Goal: Transaction & Acquisition: Purchase product/service

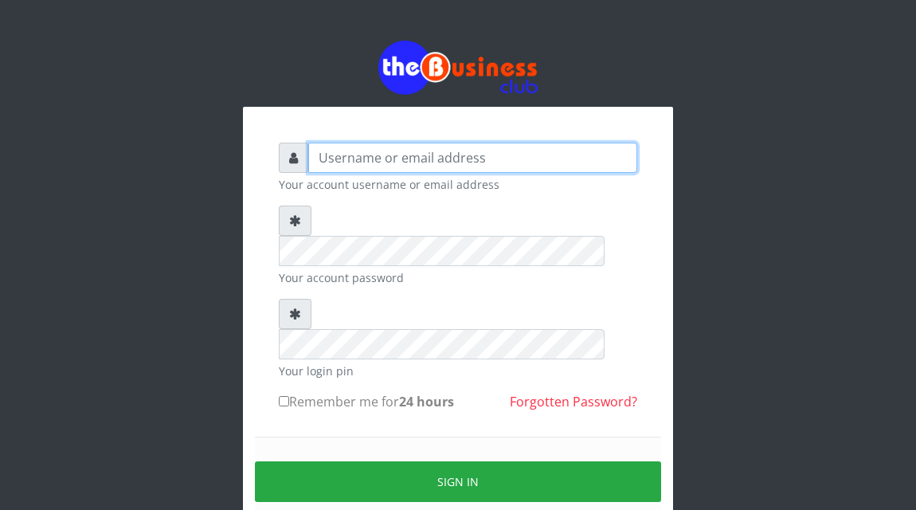
click at [319, 161] on input "text" at bounding box center [472, 158] width 329 height 30
type input "Atipeter"
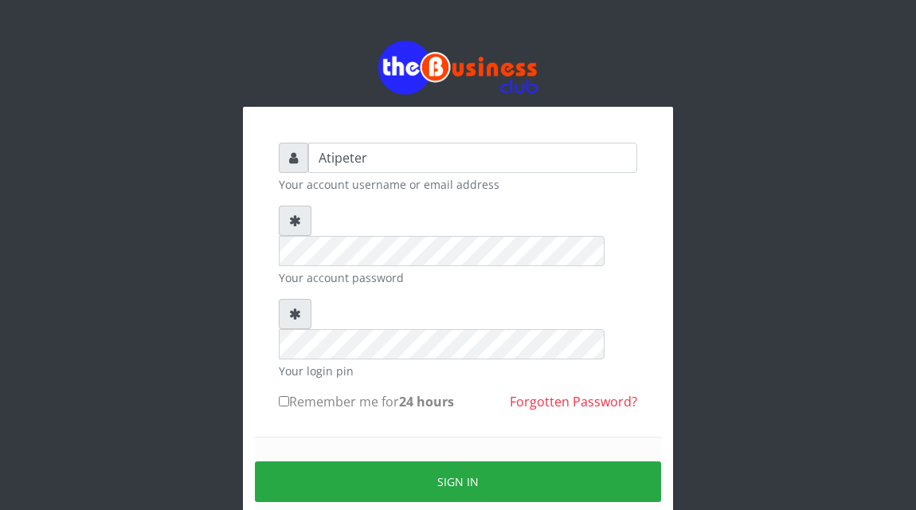
click at [286, 396] on input "Remember me for 24 hours" at bounding box center [284, 401] width 10 height 10
checkbox input "true"
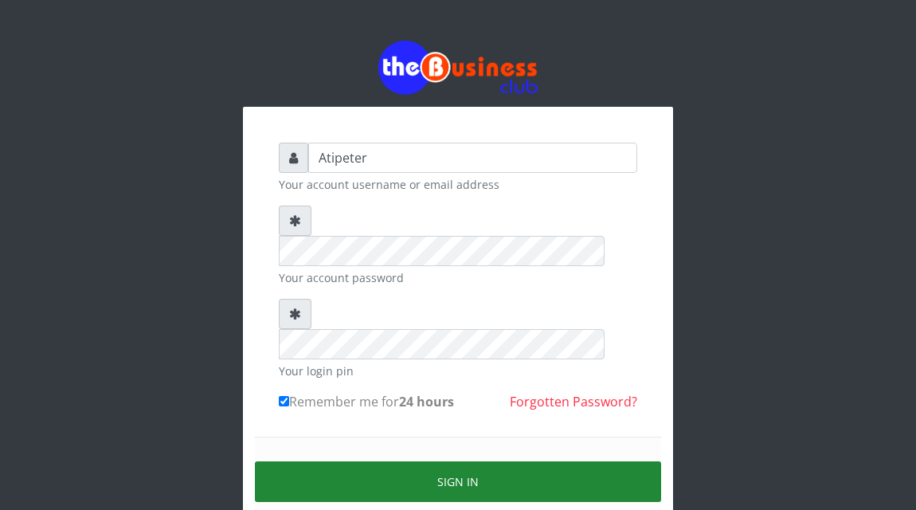
click at [409, 461] on button "Sign in" at bounding box center [458, 481] width 406 height 41
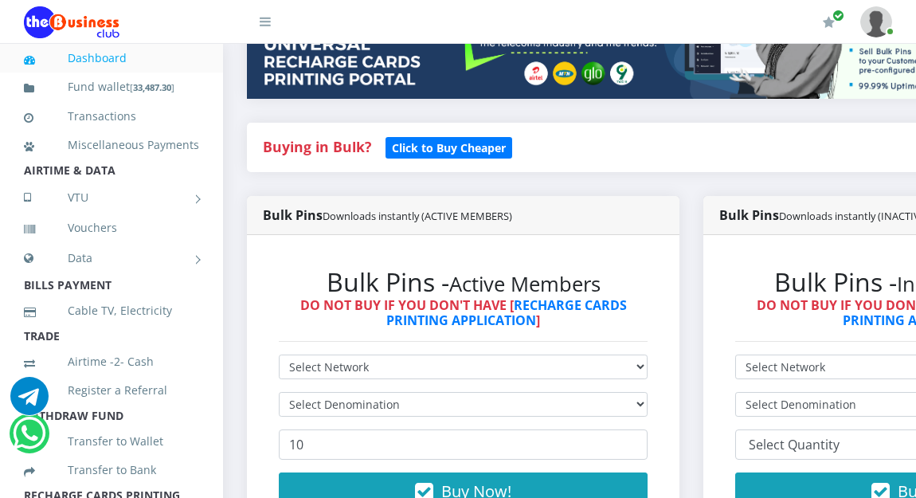
scroll to position [287, 0]
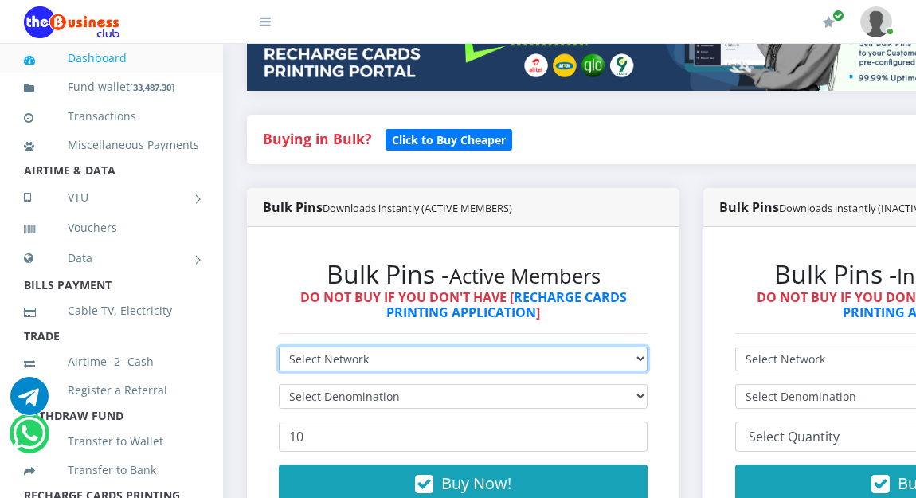
click at [336, 358] on select "Select Network MTN Globacom 9Mobile Airtel" at bounding box center [463, 358] width 369 height 25
select select "MTN"
click at [279, 350] on select "Select Network MTN Globacom 9Mobile Airtel" at bounding box center [463, 358] width 369 height 25
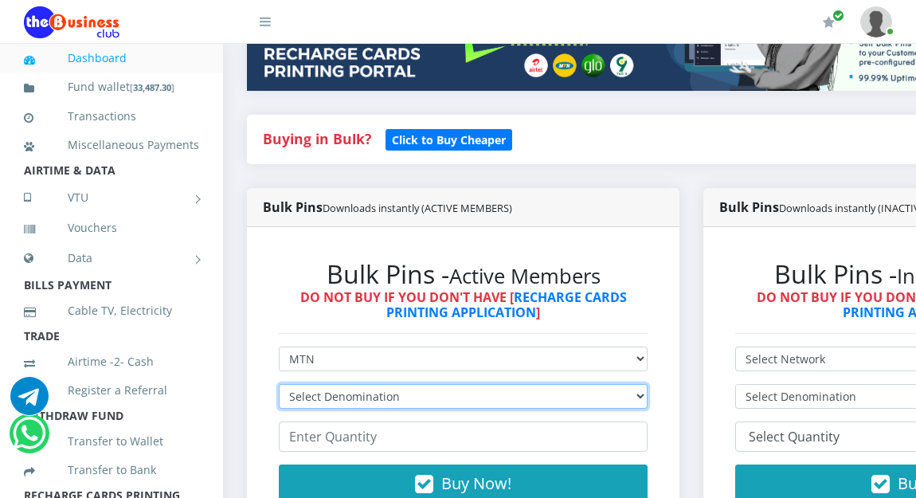
click at [326, 394] on select "Select Denomination MTN NGN100 - ₦96.94 MTN NGN200 - ₦193.88 MTN NGN400 - ₦387.…" at bounding box center [463, 396] width 369 height 25
select select "484.7-500"
click at [279, 387] on select "Select Denomination MTN NGN100 - ₦96.94 MTN NGN200 - ₦193.88 MTN NGN400 - ₦387.…" at bounding box center [463, 396] width 369 height 25
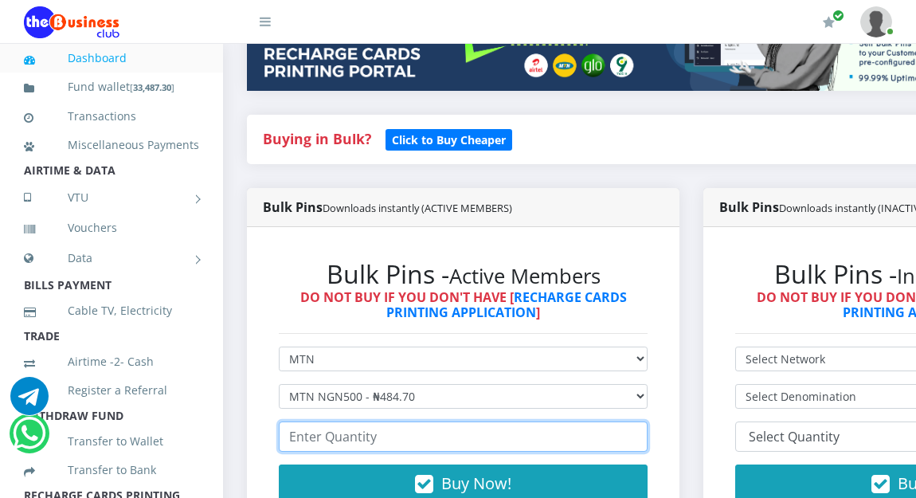
click at [320, 444] on input "number" at bounding box center [463, 436] width 369 height 30
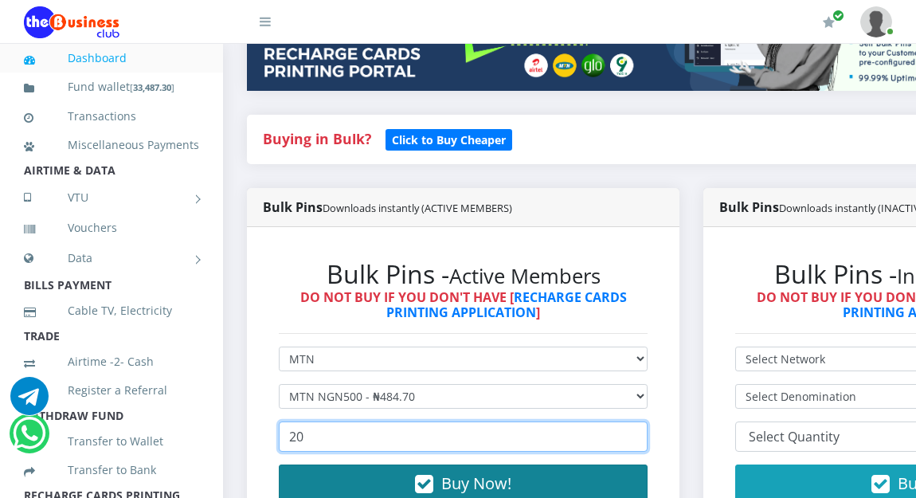
type input "20"
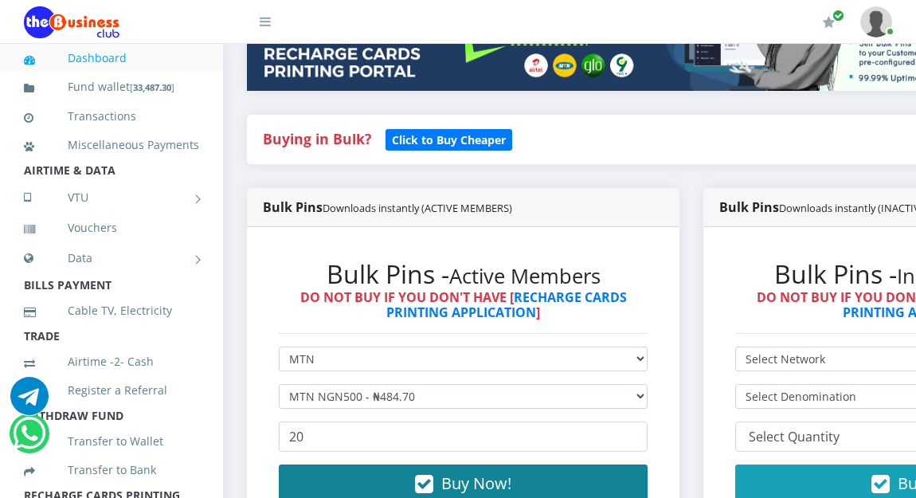
click at [482, 479] on span "Buy Now!" at bounding box center [476, 483] width 70 height 22
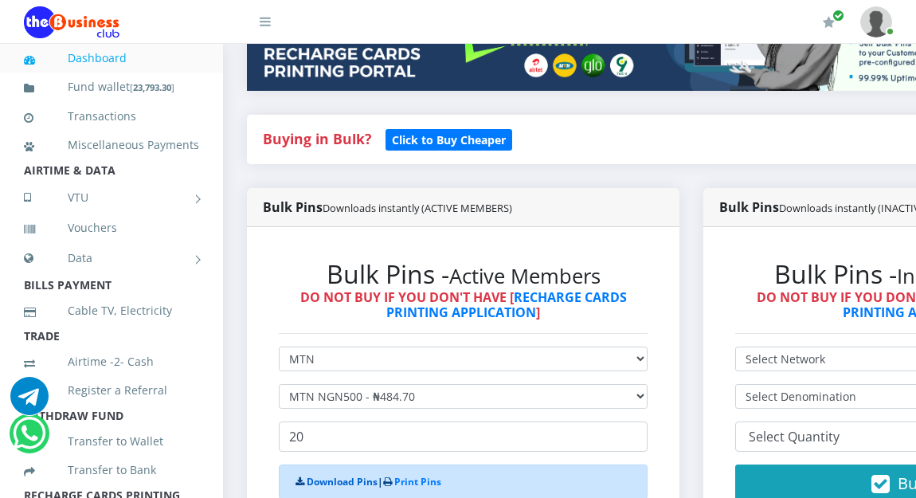
click at [314, 479] on link "Download Pins" at bounding box center [342, 482] width 71 height 14
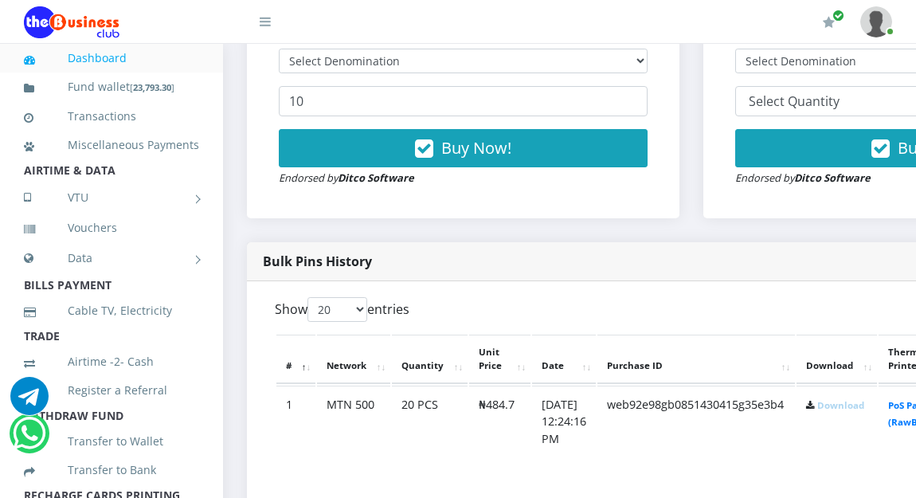
scroll to position [624, 0]
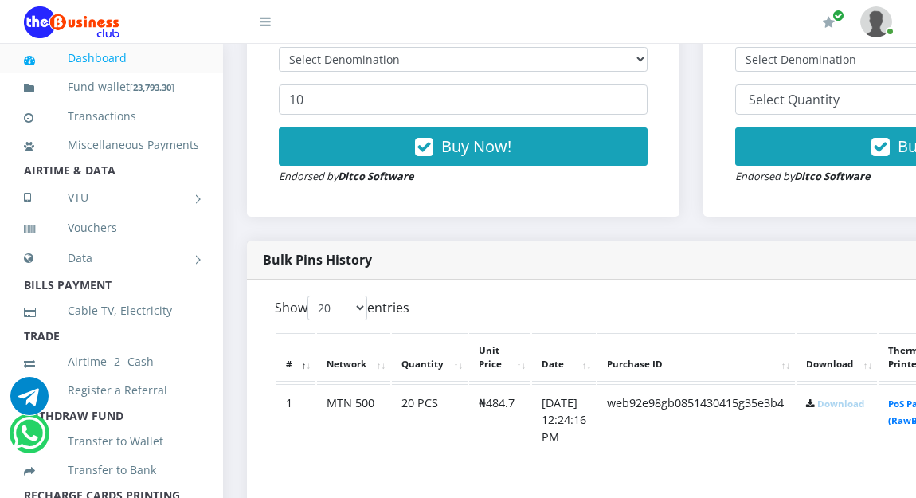
click at [855, 408] on link "Download" at bounding box center [840, 403] width 47 height 12
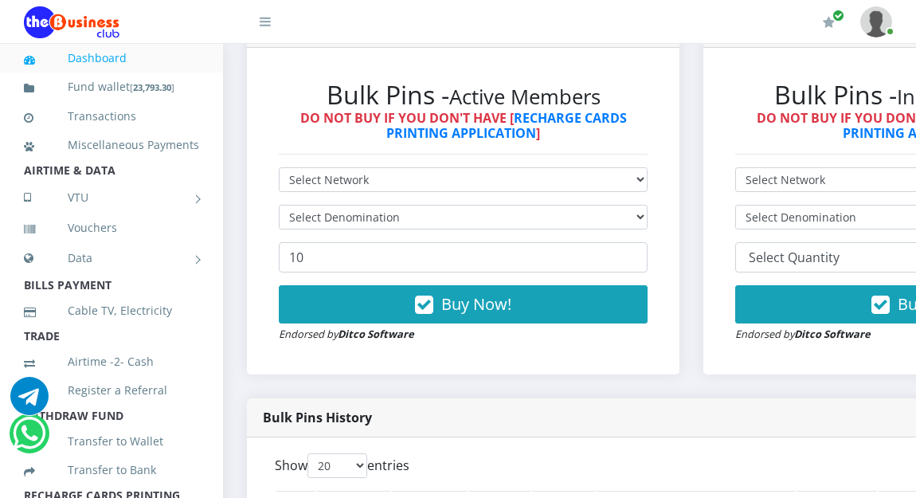
scroll to position [464, 0]
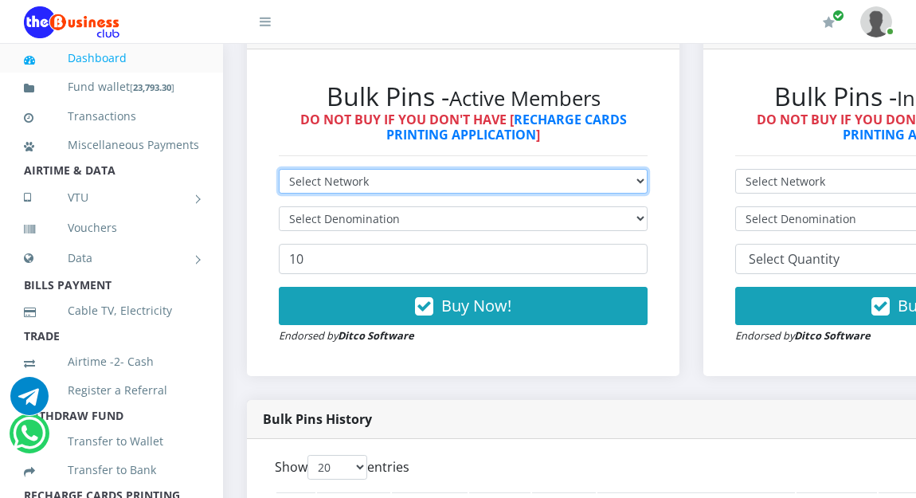
click at [410, 179] on select "Select Network MTN Globacom 9Mobile Airtel" at bounding box center [463, 181] width 369 height 25
select select "MTN"
click at [279, 172] on select "Select Network MTN Globacom 9Mobile Airtel" at bounding box center [463, 181] width 369 height 25
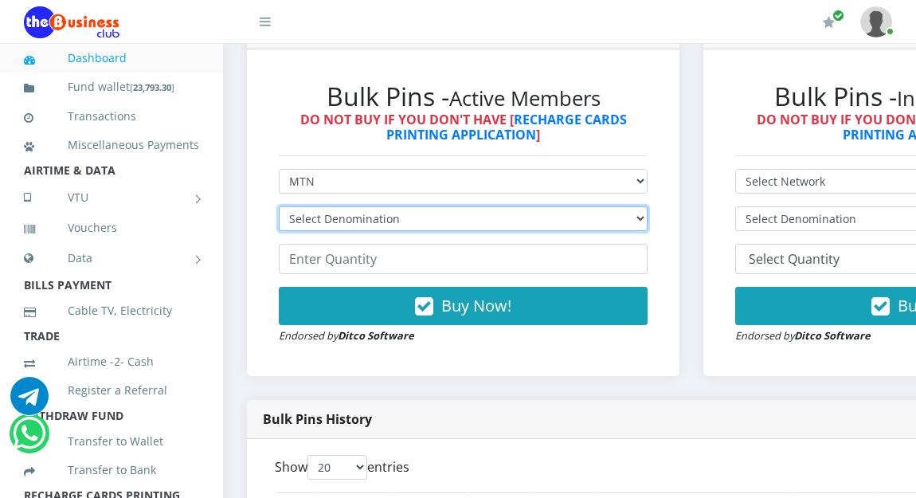
click at [389, 214] on select "Select Denomination MTN NGN100 - ₦96.94 MTN NGN200 - ₦193.88 MTN NGN400 - ₦387.…" at bounding box center [463, 218] width 369 height 25
select select "193.88-200"
click at [279, 209] on select "Select Denomination MTN NGN100 - ₦96.94 MTN NGN200 - ₦193.88 MTN NGN400 - ₦387.…" at bounding box center [463, 218] width 369 height 25
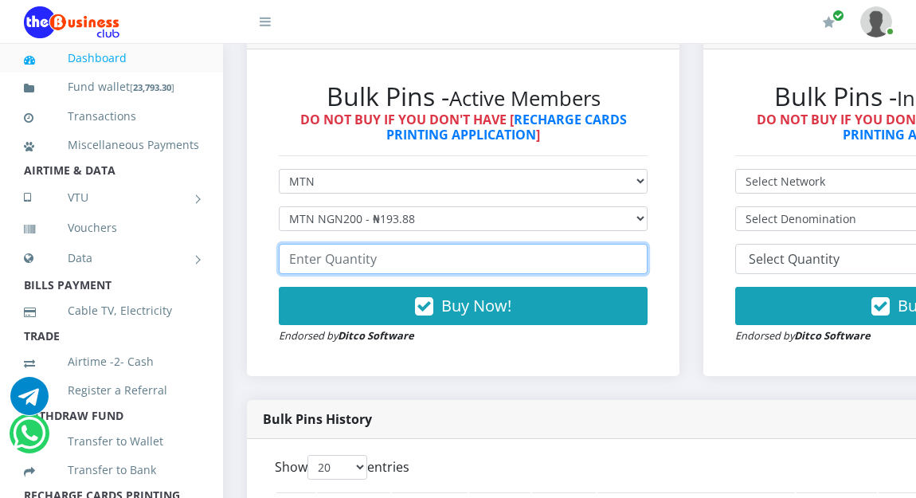
click at [374, 265] on input "number" at bounding box center [463, 259] width 369 height 30
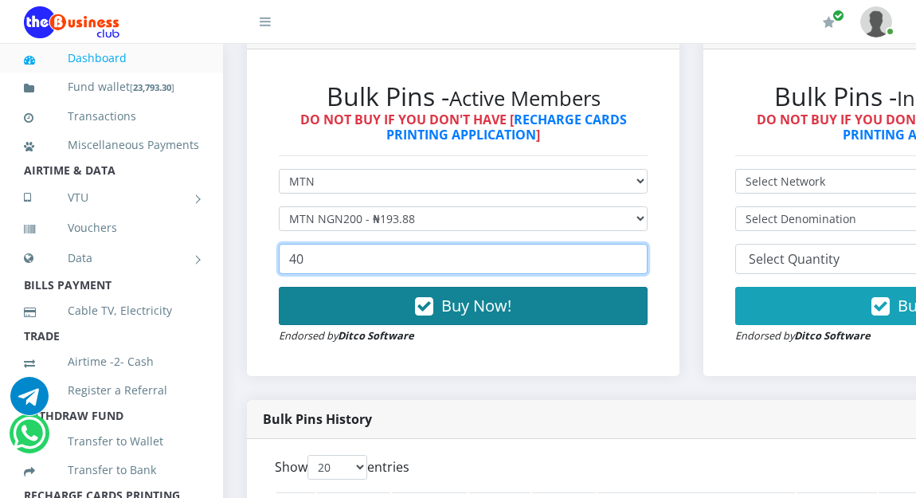
type input "40"
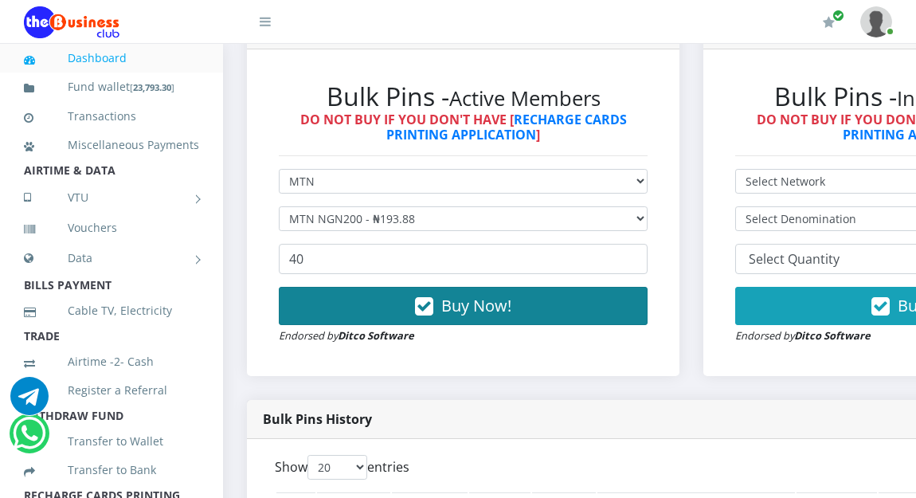
click at [511, 303] on span "Buy Now!" at bounding box center [476, 306] width 70 height 22
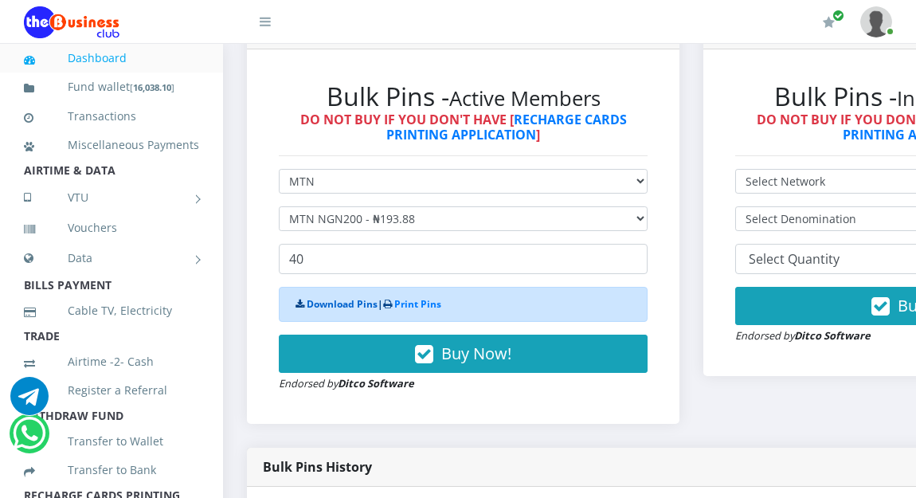
click at [315, 304] on link "Download Pins" at bounding box center [342, 304] width 71 height 14
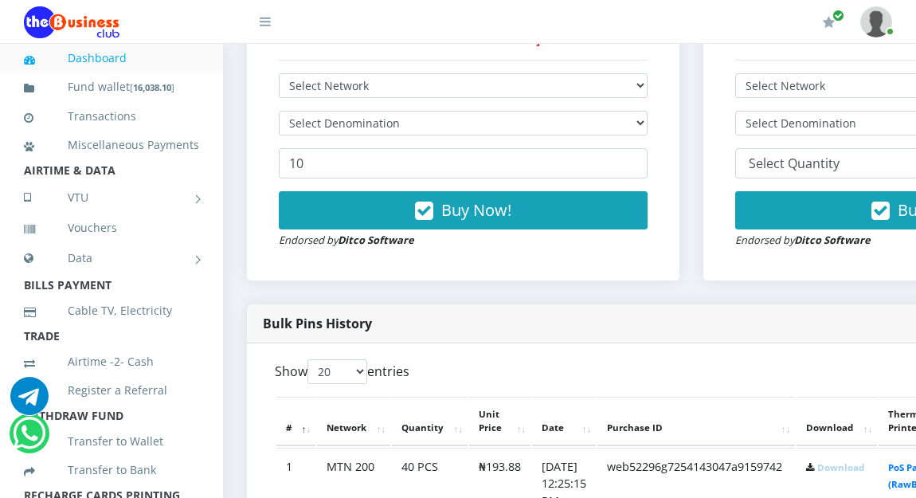
click at [864, 471] on link "Download" at bounding box center [840, 467] width 47 height 12
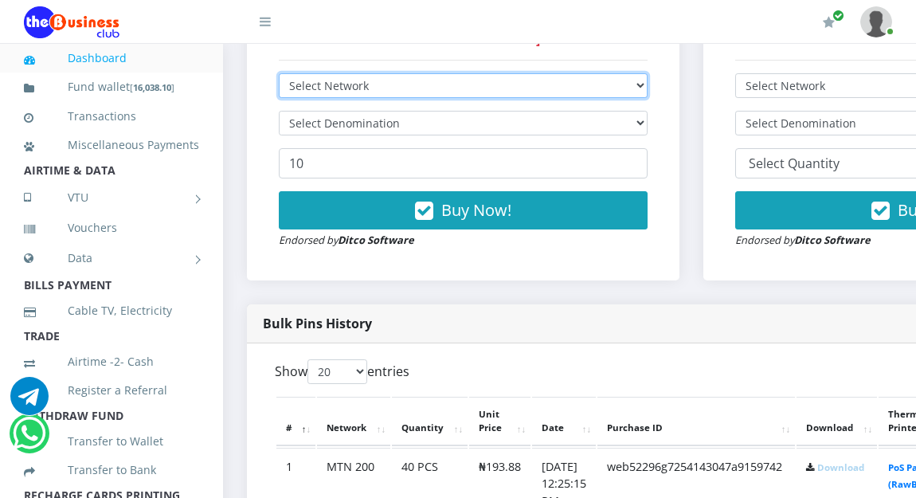
click at [438, 80] on select "Select Network MTN Globacom 9Mobile Airtel" at bounding box center [463, 85] width 369 height 25
select select "MTN"
click at [279, 76] on select "Select Network MTN Globacom 9Mobile Airtel" at bounding box center [463, 85] width 369 height 25
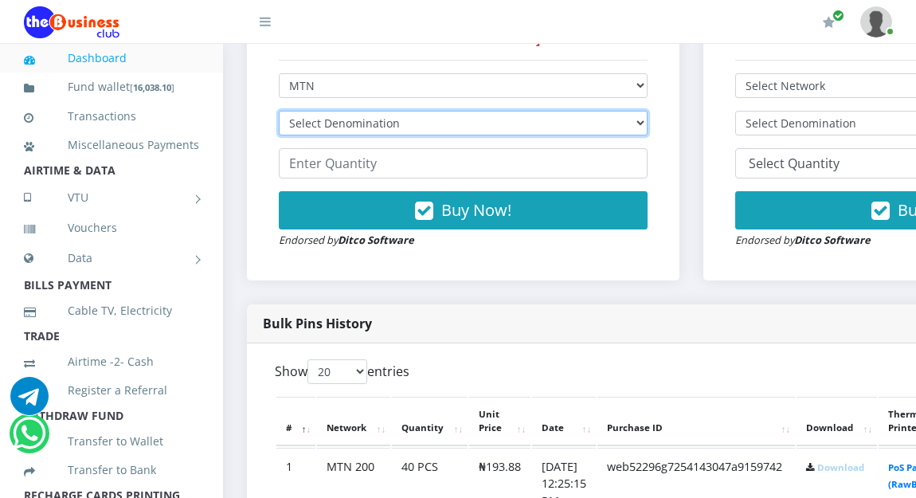
click at [401, 118] on select "Select Denomination MTN NGN100 - ₦96.94 MTN NGN200 - ₦193.88 MTN NGN400 - ₦387.…" at bounding box center [463, 123] width 369 height 25
select select "96.94-100"
click at [279, 114] on select "Select Denomination MTN NGN100 - ₦96.94 MTN NGN200 - ₦193.88 MTN NGN400 - ₦387.…" at bounding box center [463, 123] width 369 height 25
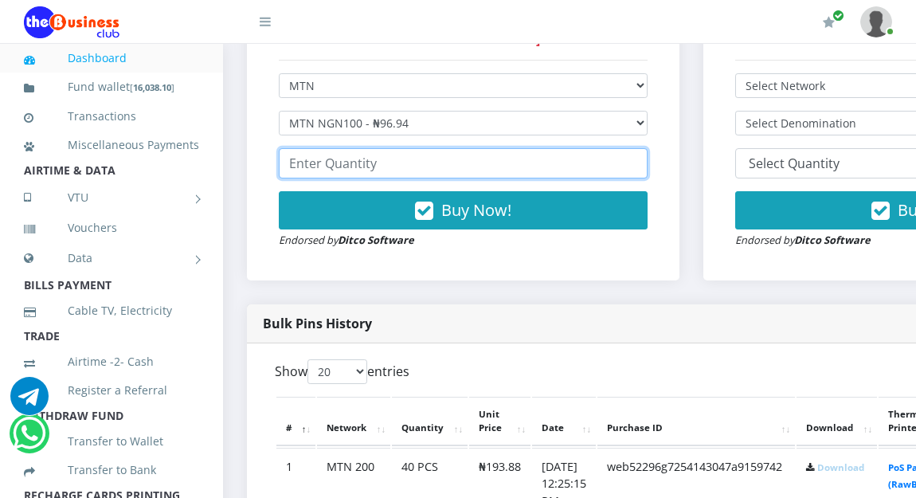
click at [395, 174] on input "number" at bounding box center [463, 163] width 369 height 30
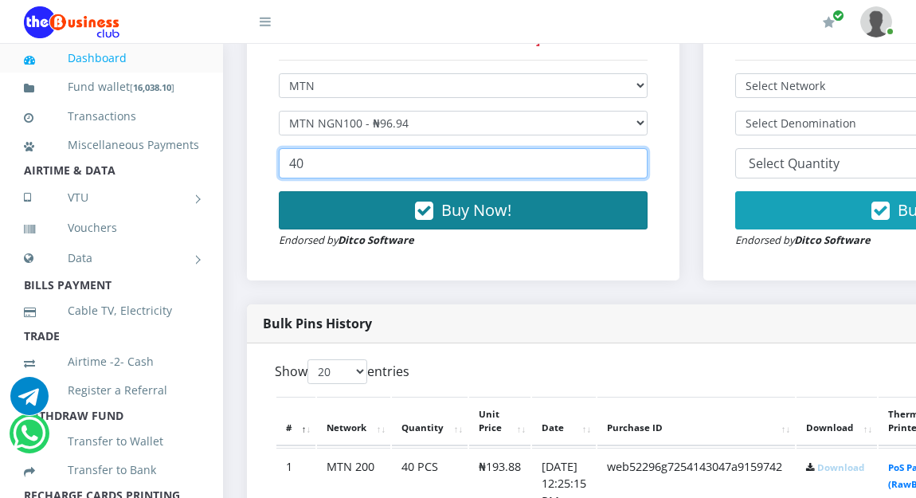
type input "40"
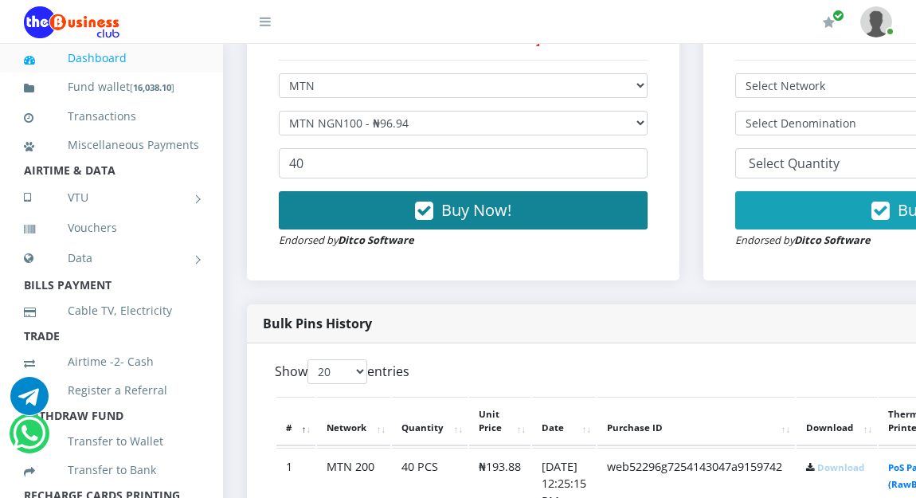
click at [488, 214] on span "Buy Now!" at bounding box center [476, 210] width 70 height 22
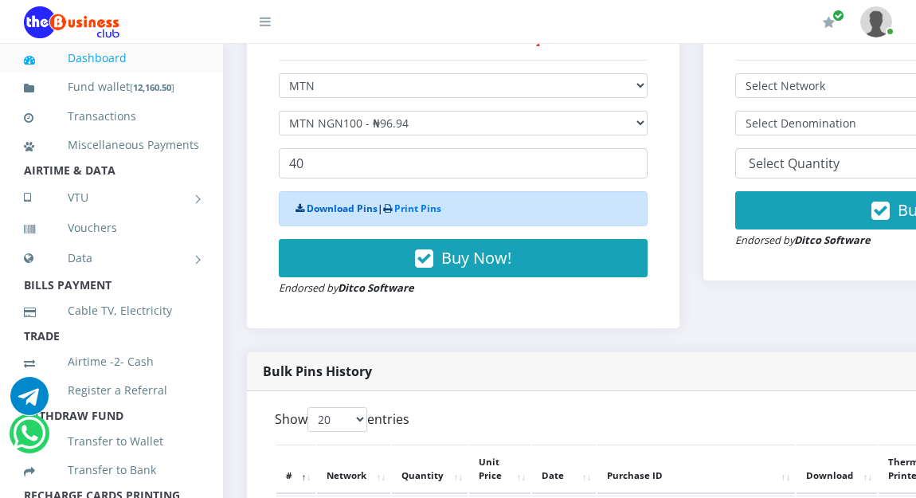
click at [339, 213] on link "Download Pins" at bounding box center [342, 208] width 71 height 14
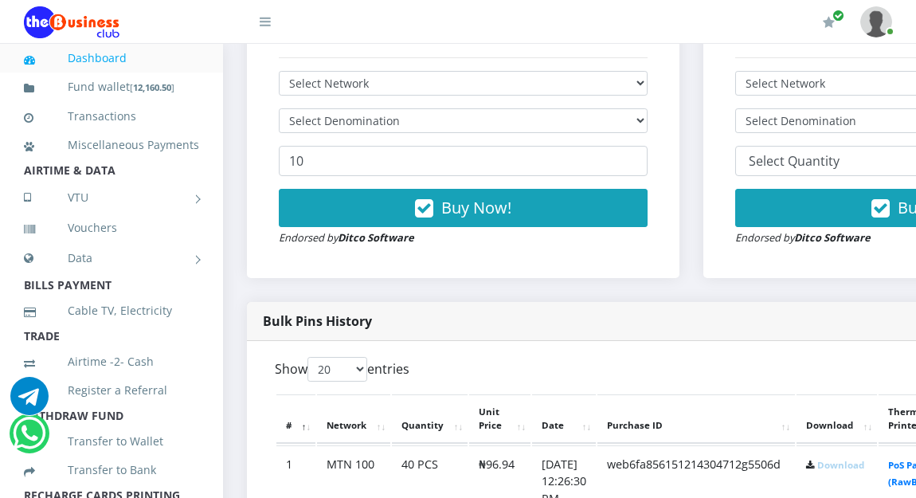
click at [864, 470] on link "Download" at bounding box center [840, 465] width 47 height 12
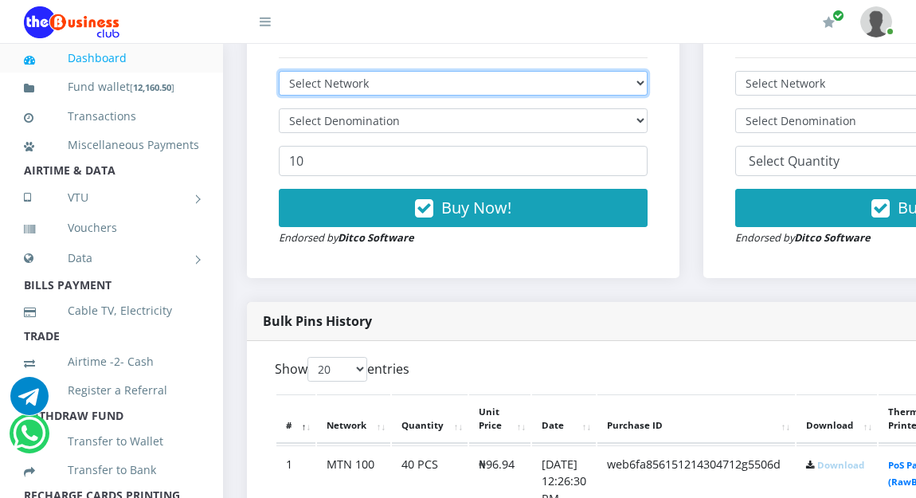
click at [334, 86] on select "Select Network MTN Globacom 9Mobile Airtel" at bounding box center [463, 83] width 369 height 25
select select "Airtel"
click at [279, 74] on select "Select Network MTN Globacom 9Mobile Airtel" at bounding box center [463, 83] width 369 height 25
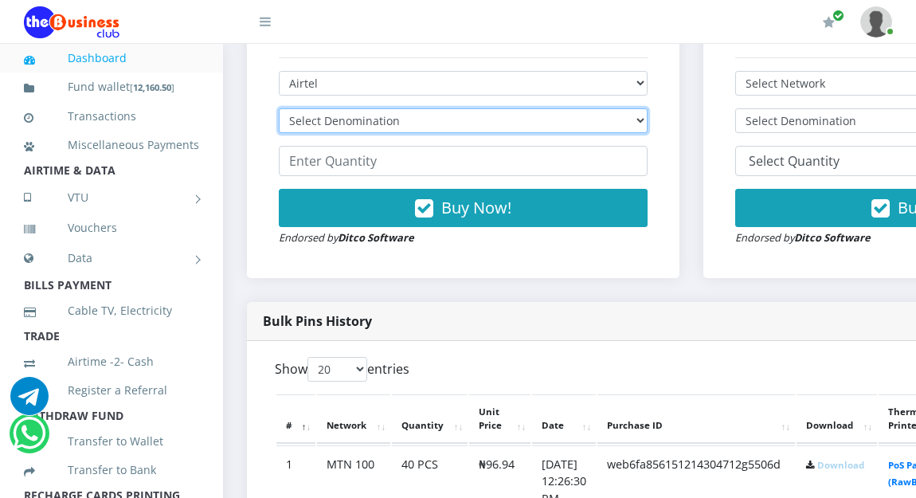
click at [348, 116] on select "Select Denomination Airtel NGN100 - ₦96.36 Airtel NGN200 - ₦192.72 Airtel NGN50…" at bounding box center [463, 120] width 369 height 25
select select "192.72-200"
click at [279, 111] on select "Select Denomination Airtel NGN100 - ₦96.36 Airtel NGN200 - ₦192.72 Airtel NGN50…" at bounding box center [463, 120] width 369 height 25
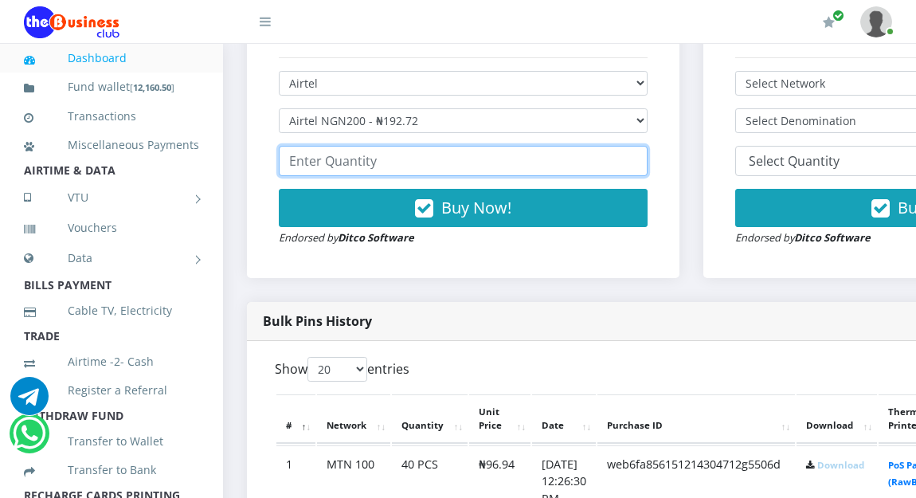
click at [346, 168] on input "number" at bounding box center [463, 161] width 369 height 30
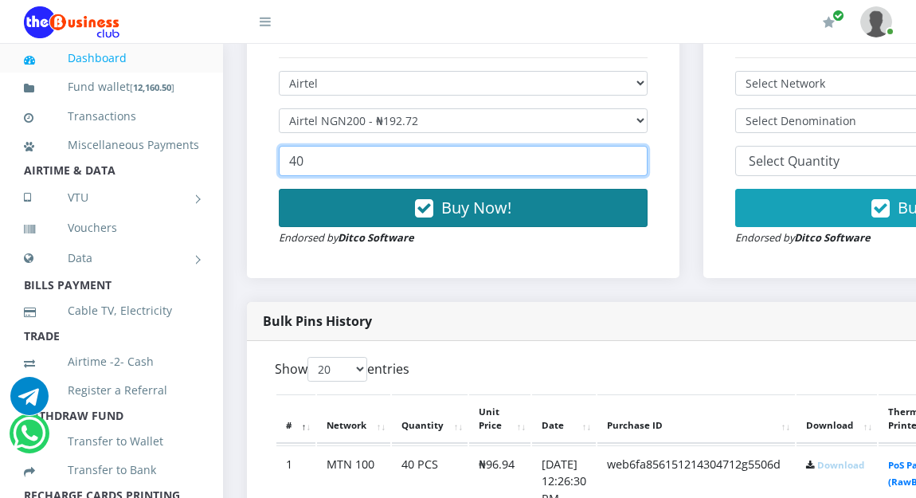
type input "40"
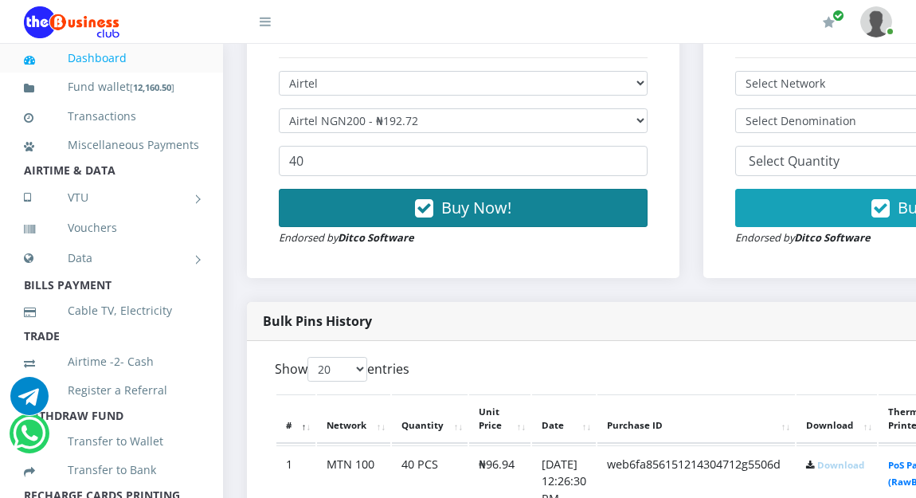
click at [497, 213] on span "Buy Now!" at bounding box center [476, 208] width 70 height 22
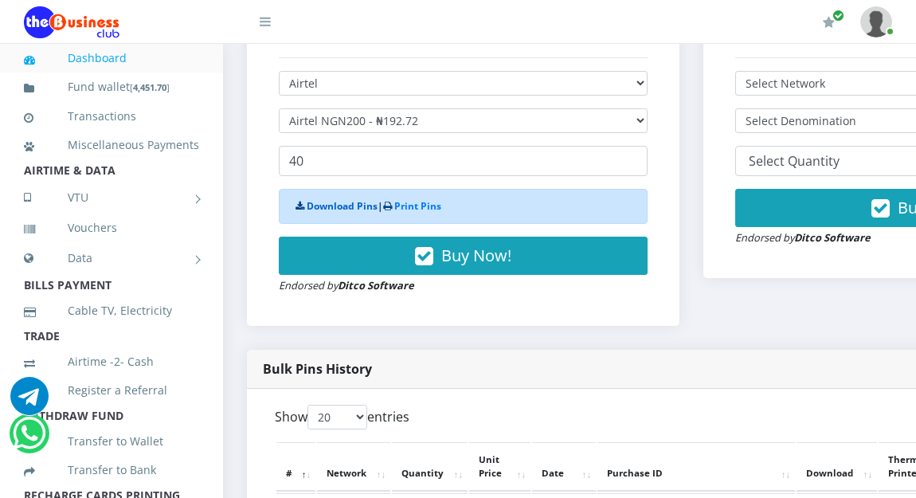
click at [366, 210] on link "Download Pins" at bounding box center [342, 206] width 71 height 14
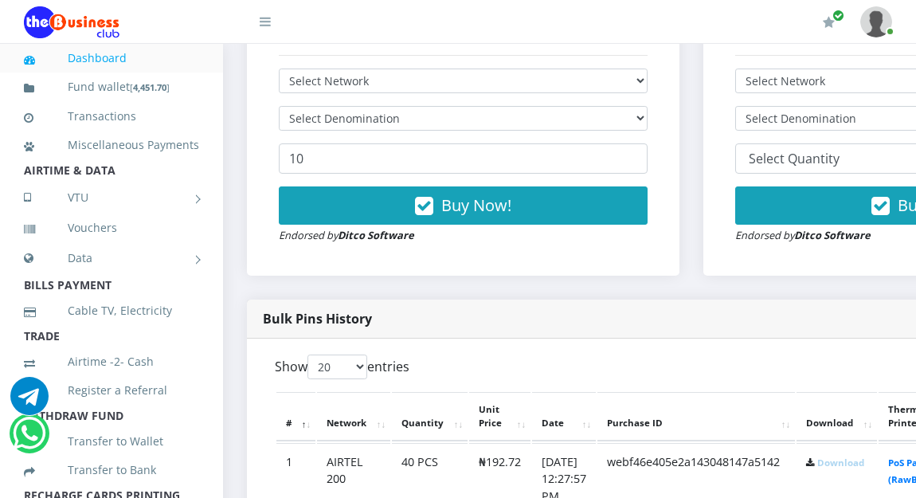
click at [864, 465] on link "Download" at bounding box center [840, 462] width 47 height 12
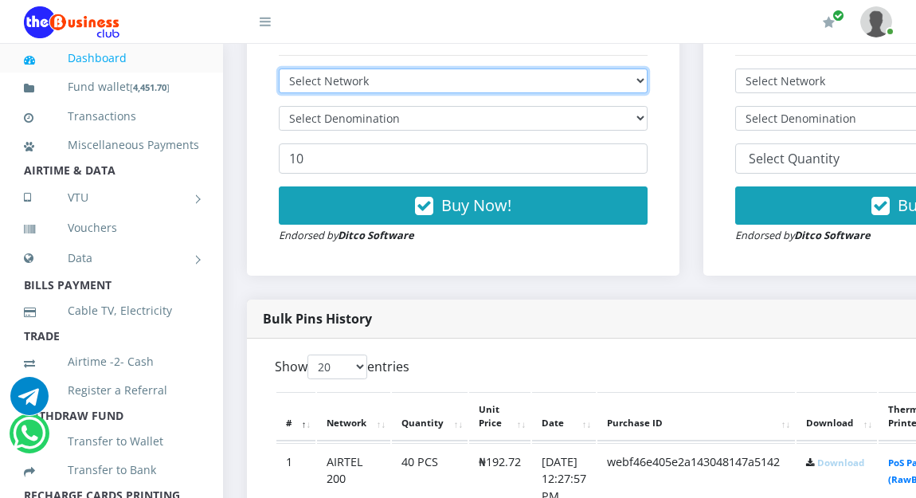
click at [364, 83] on select "Select Network MTN Globacom 9Mobile Airtel" at bounding box center [463, 80] width 369 height 25
select select "MTN"
click at [279, 72] on select "Select Network MTN Globacom 9Mobile Airtel" at bounding box center [463, 80] width 369 height 25
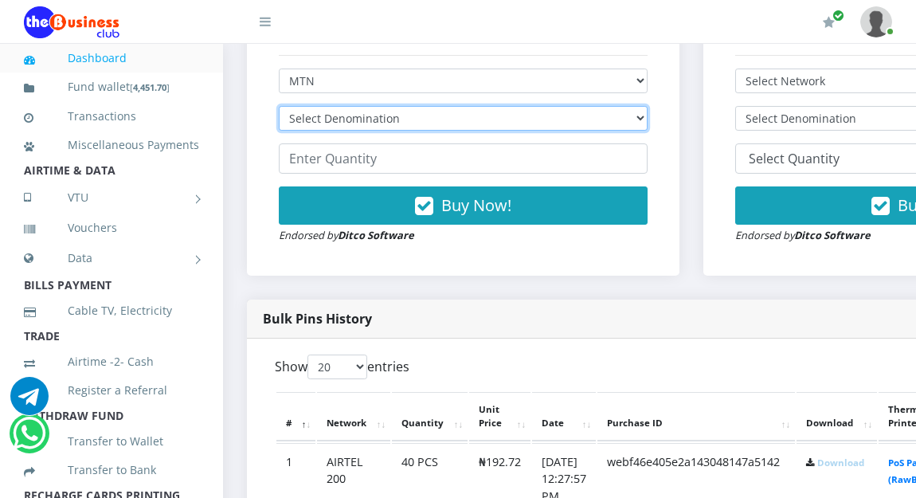
click at [372, 115] on select "Select Denomination MTN NGN100 - ₦96.94 MTN NGN200 - ₦193.88 MTN NGN400 - ₦387.…" at bounding box center [463, 118] width 369 height 25
select select "96.94-100"
click at [279, 109] on select "Select Denomination MTN NGN100 - ₦96.94 MTN NGN200 - ₦193.88 MTN NGN400 - ₦387.…" at bounding box center [463, 118] width 369 height 25
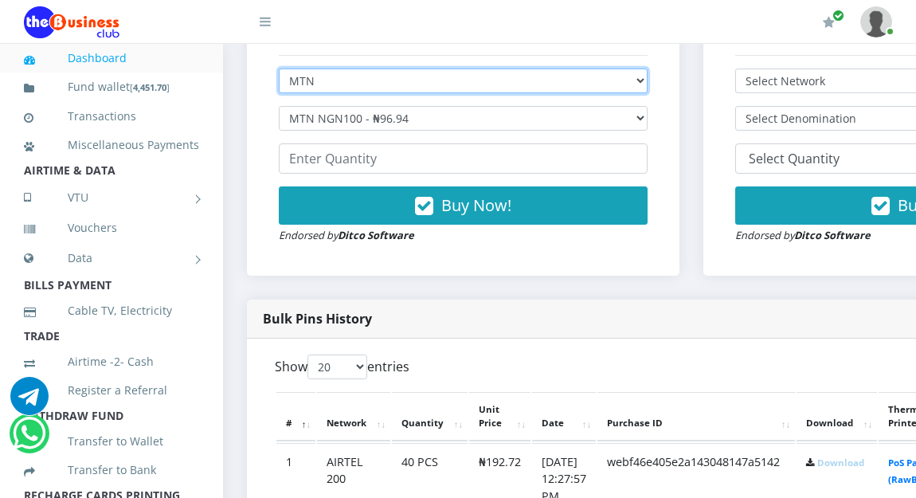
click at [322, 82] on select "Select Network MTN Globacom 9Mobile Airtel" at bounding box center [463, 80] width 369 height 25
click at [322, 81] on select "Select Network MTN Globacom 9Mobile Airtel" at bounding box center [463, 80] width 369 height 25
select select "Airtel"
click at [279, 72] on select "Select Network MTN Globacom 9Mobile Airtel" at bounding box center [463, 80] width 369 height 25
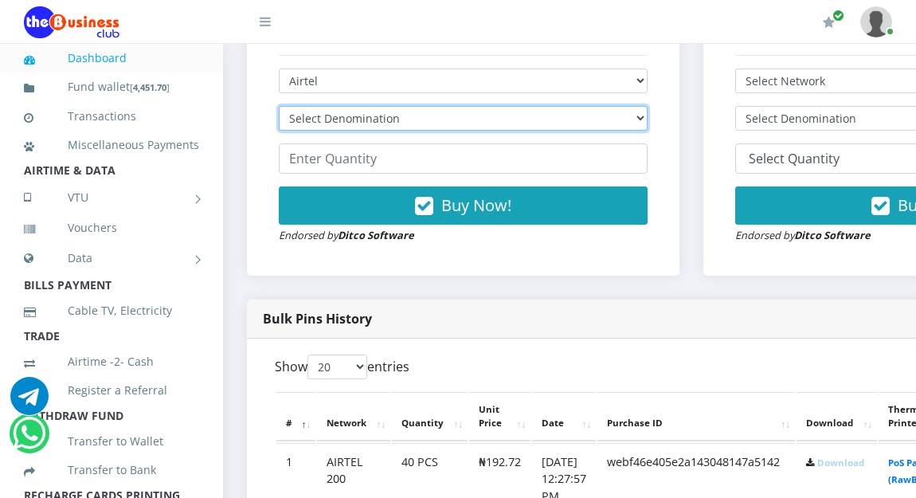
click at [323, 119] on select "Select Denomination Airtel NGN100 - ₦96.36 Airtel NGN200 - ₦192.72 Airtel NGN50…" at bounding box center [463, 118] width 369 height 25
select select "96.36-100"
click at [279, 109] on select "Select Denomination Airtel NGN100 - ₦96.36 Airtel NGN200 - ₦192.72 Airtel NGN50…" at bounding box center [463, 118] width 369 height 25
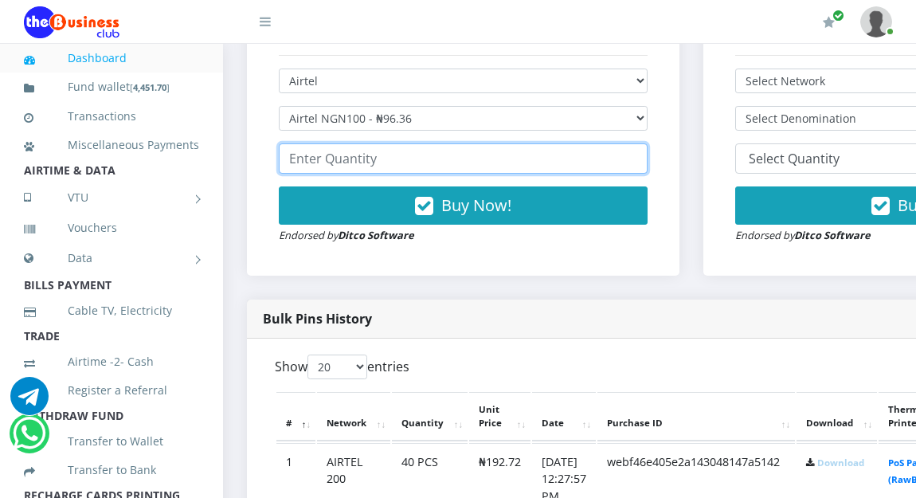
click at [326, 158] on input "number" at bounding box center [463, 158] width 369 height 30
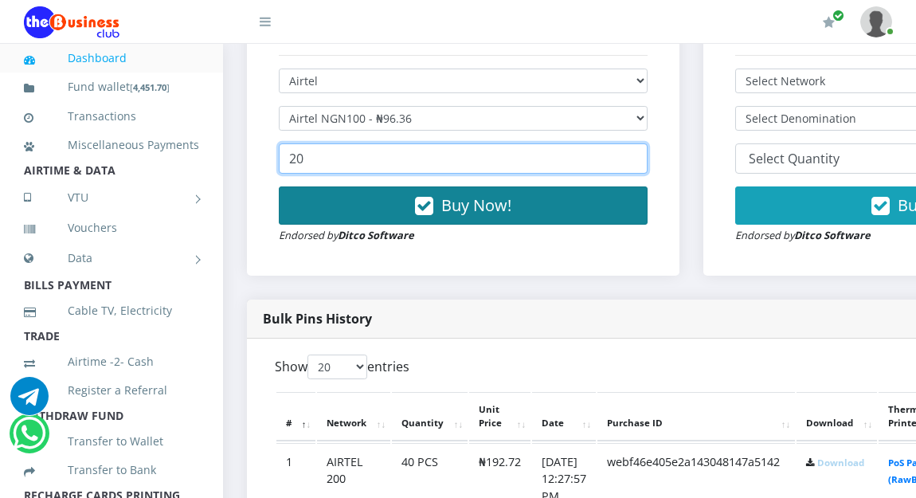
type input "20"
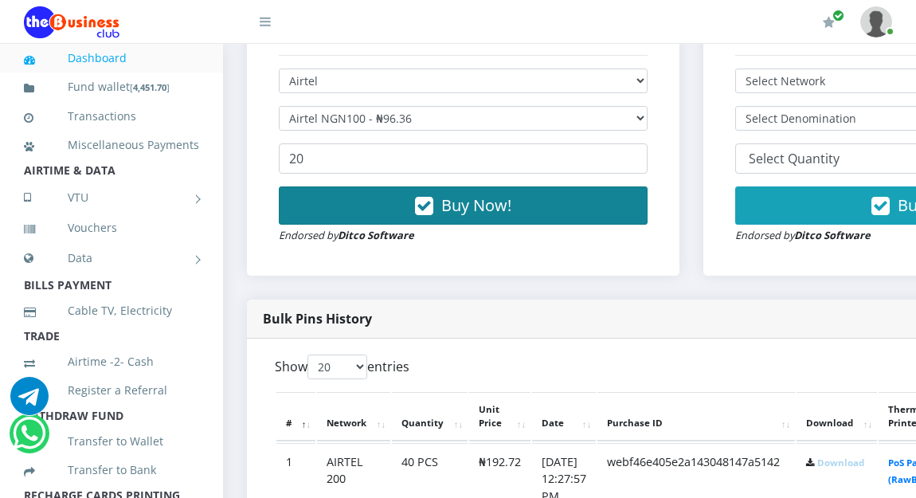
click at [461, 216] on span "Buy Now!" at bounding box center [476, 205] width 70 height 22
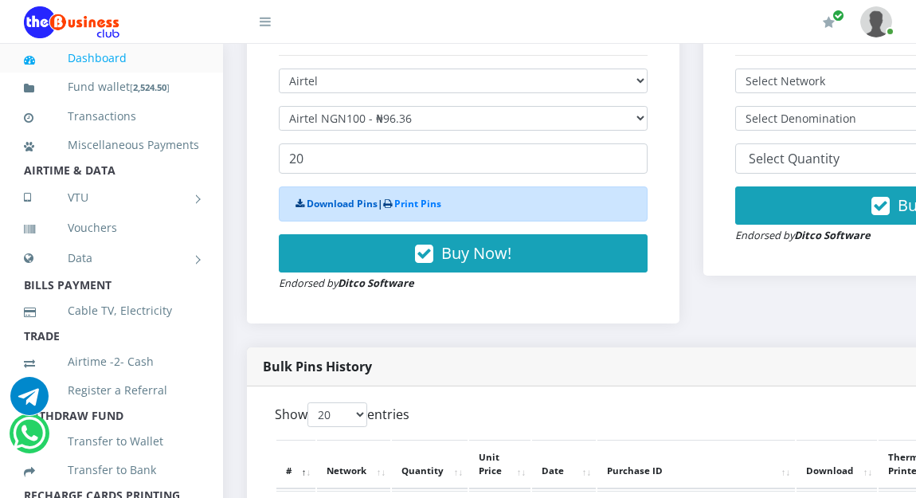
click at [349, 204] on link "Download Pins" at bounding box center [342, 204] width 71 height 14
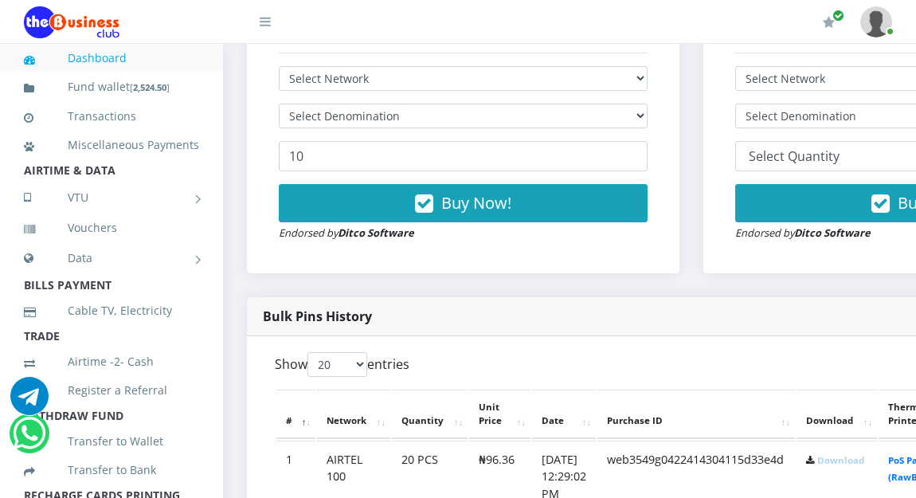
click at [864, 464] on link "Download" at bounding box center [840, 460] width 47 height 12
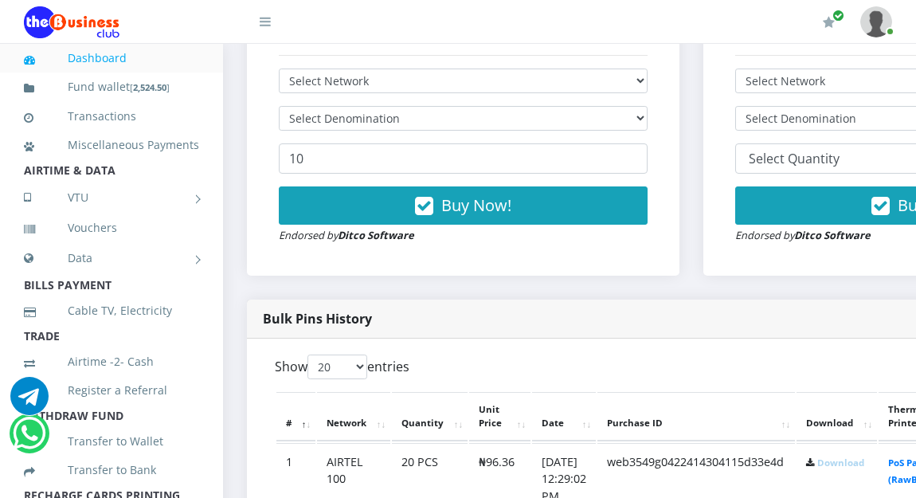
click at [212, 68] on aside "Dashboard Fund wallet [ 2,524.50 ] Transactions Miscellaneous Payments AIRTIME …" at bounding box center [111, 293] width 223 height 498
